Goal: Information Seeking & Learning: Find specific fact

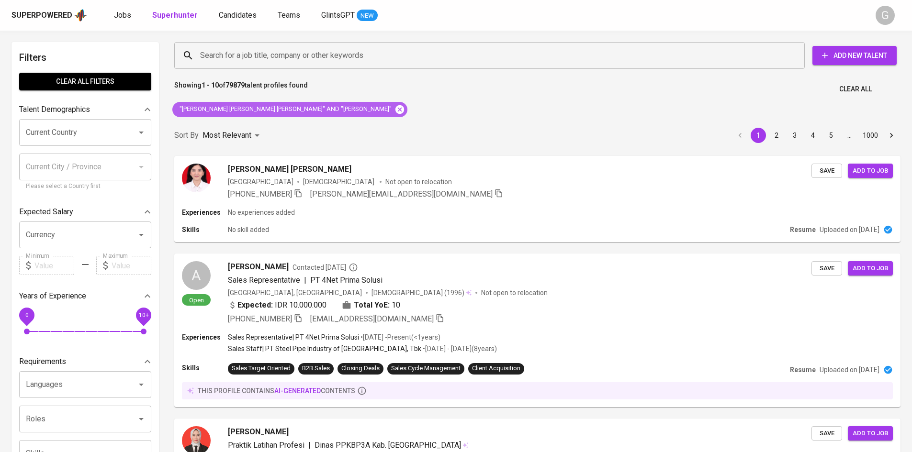
click at [395, 110] on icon at bounding box center [399, 109] width 9 height 9
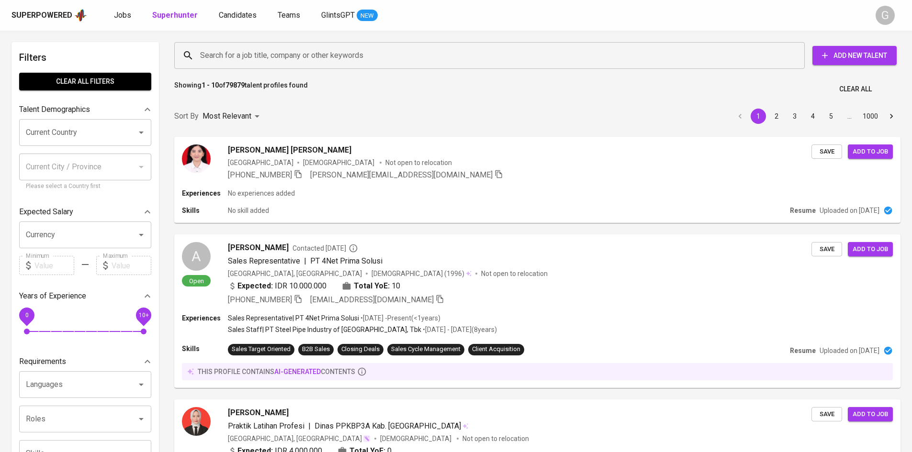
click at [263, 51] on input "Search for a job title, company or other keywords" at bounding box center [492, 55] width 588 height 18
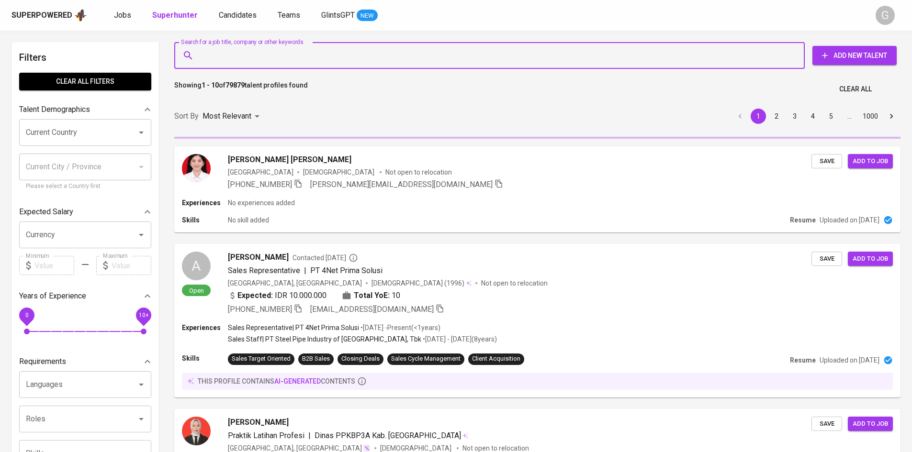
paste input "[EMAIL_ADDRESS][DOMAIN_NAME]."
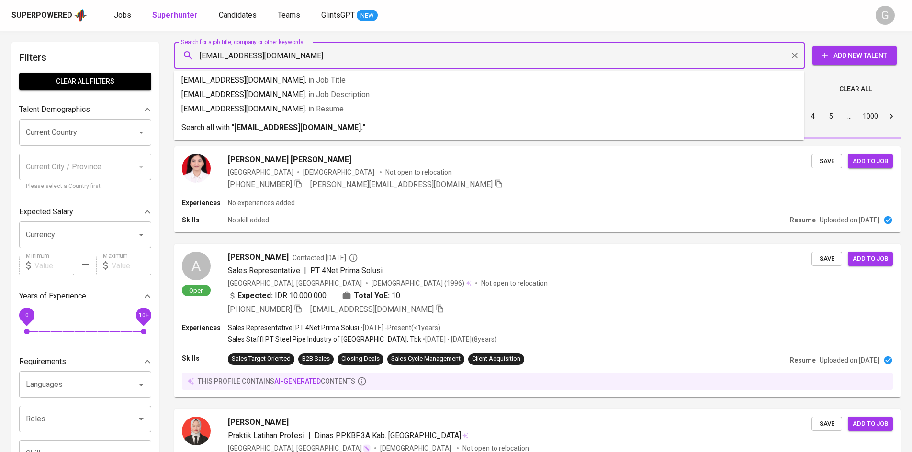
type input "[EMAIL_ADDRESS][DOMAIN_NAME]"
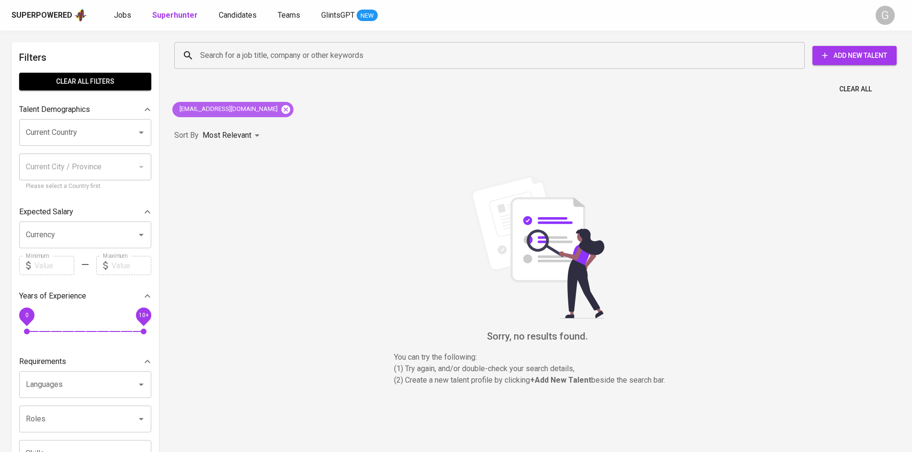
click at [281, 107] on icon at bounding box center [285, 109] width 9 height 9
click at [231, 63] on input "Search for a job title, company or other keywords" at bounding box center [492, 55] width 588 height 18
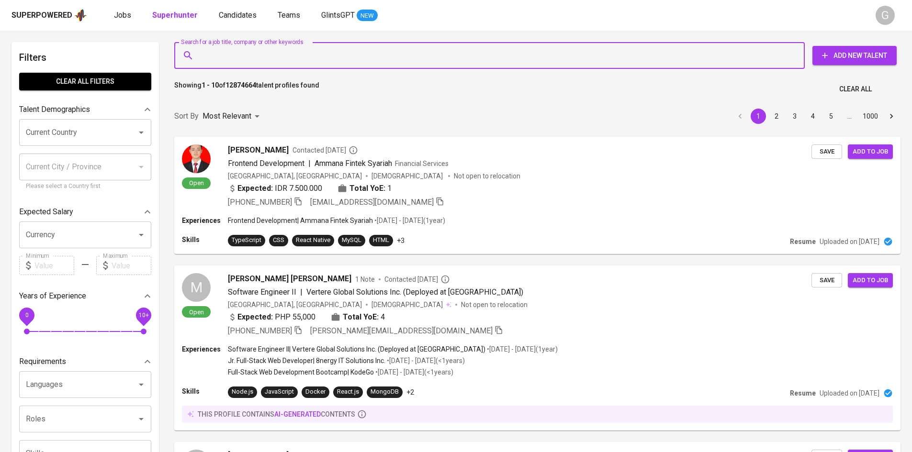
click at [231, 59] on input "Search for a job title, company or other keywords" at bounding box center [492, 55] width 588 height 18
paste input "[EMAIL_ADDRESS][DOMAIN_NAME]."
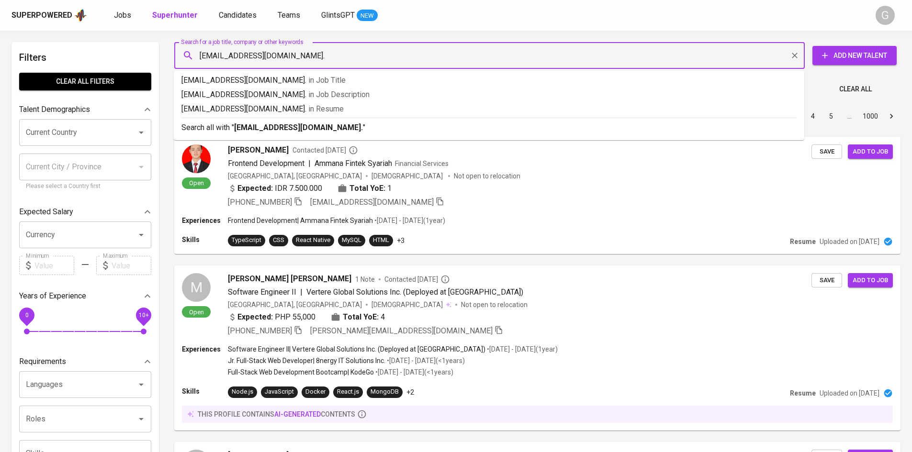
click at [204, 57] on input "[EMAIL_ADDRESS][DOMAIN_NAME]." at bounding box center [492, 55] width 588 height 18
type input "[EMAIL_ADDRESS][DOMAIN_NAME]."
click at [330, 54] on input "Search for a job title, company or other keywords" at bounding box center [492, 55] width 588 height 18
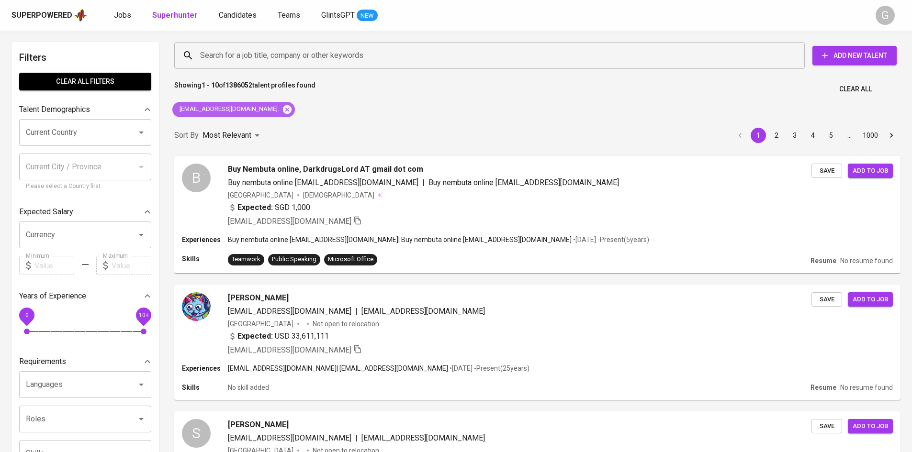
click at [283, 110] on icon at bounding box center [287, 109] width 9 height 9
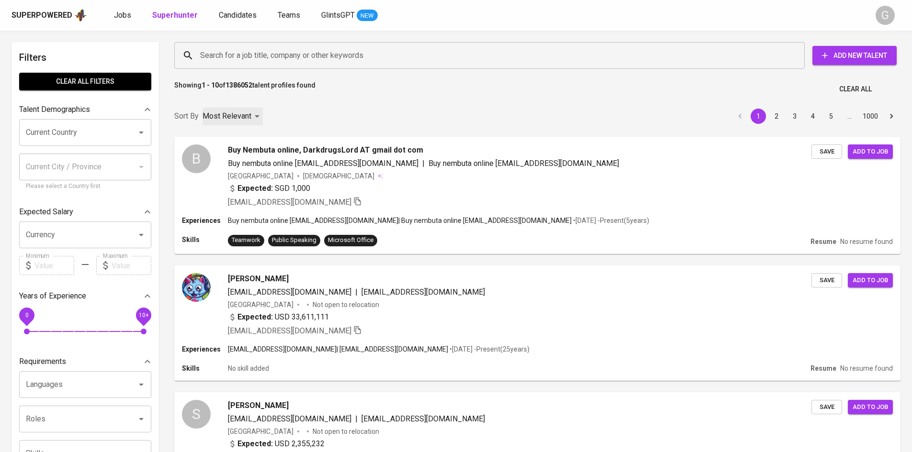
click at [260, 109] on div "Most Relevant" at bounding box center [232, 117] width 60 height 18
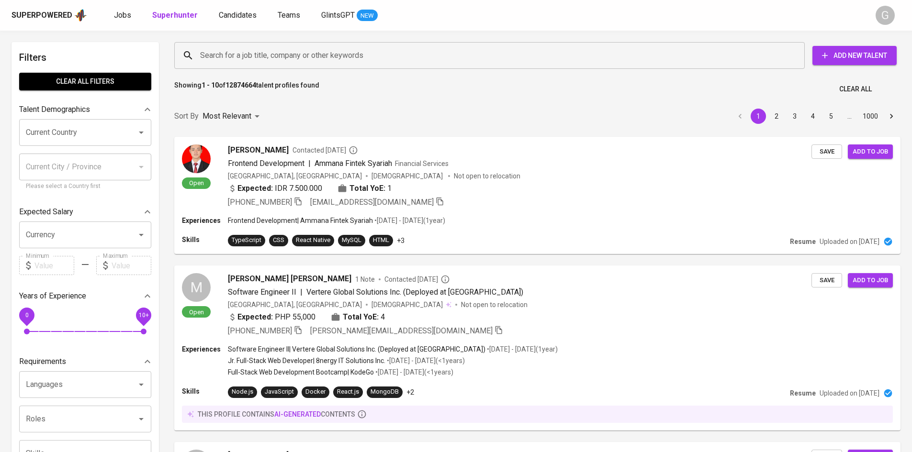
click at [259, 58] on input "Search for a job title, company or other keywords" at bounding box center [492, 55] width 588 height 18
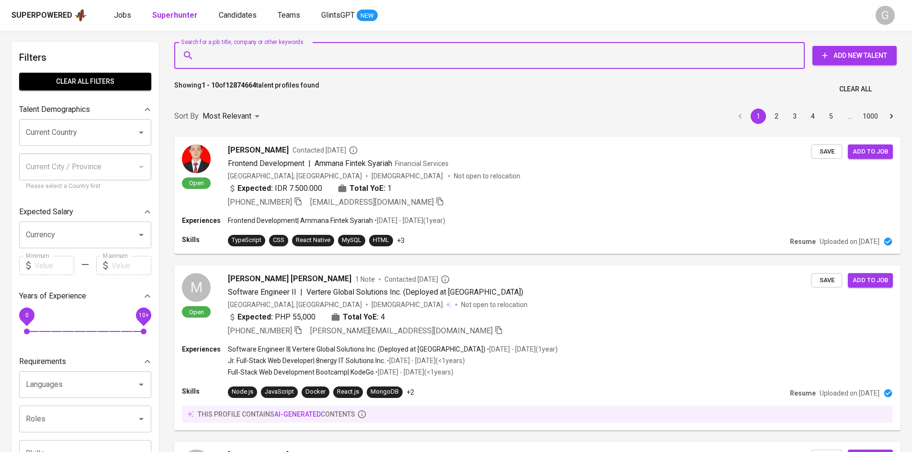
paste input "[EMAIL_ADDRESS][DOMAIN_NAME]."
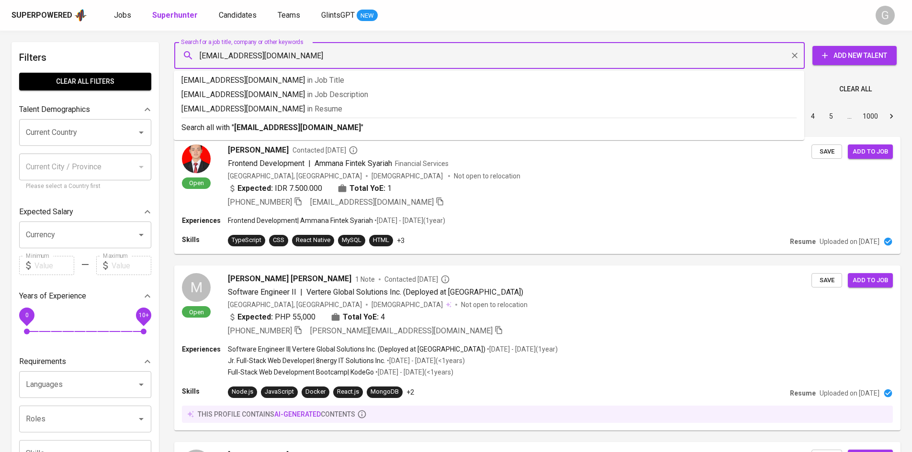
type input "[EMAIL_ADDRESS][DOMAIN_NAME]"
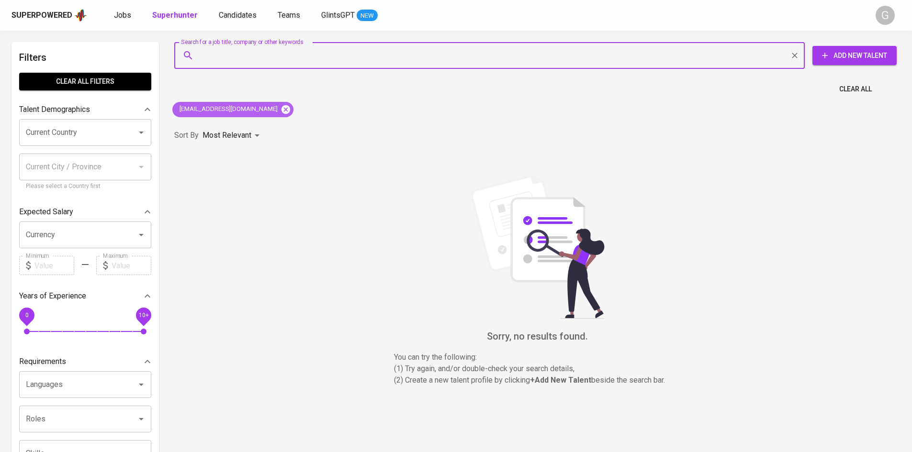
click at [280, 109] on icon at bounding box center [285, 109] width 11 height 11
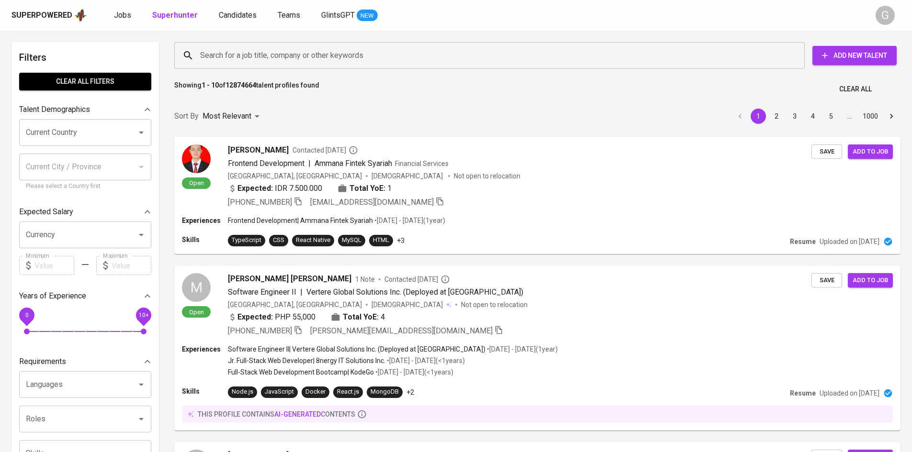
click at [210, 51] on input "Search for a job title, company or other keywords" at bounding box center [492, 55] width 588 height 18
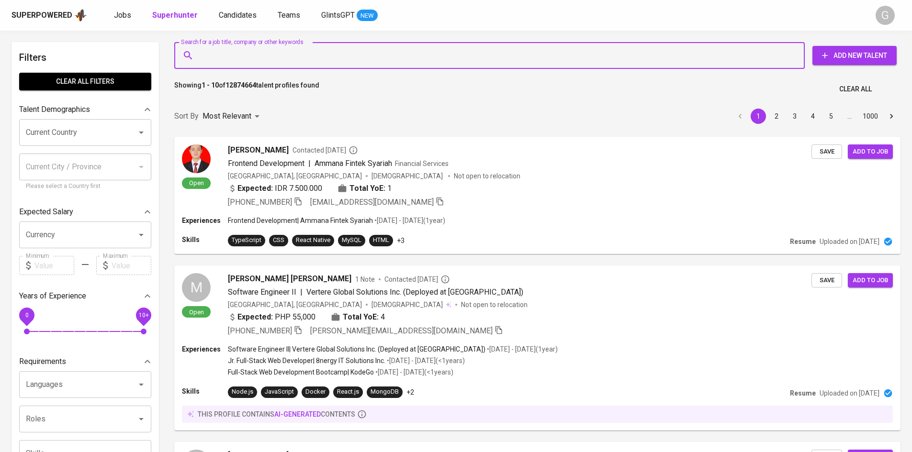
paste input "[DOMAIN_NAME][EMAIL_ADDRESS][DOMAIN_NAME]"
type input "[DOMAIN_NAME][EMAIL_ADDRESS][DOMAIN_NAME]"
